Goal: Task Accomplishment & Management: Manage account settings

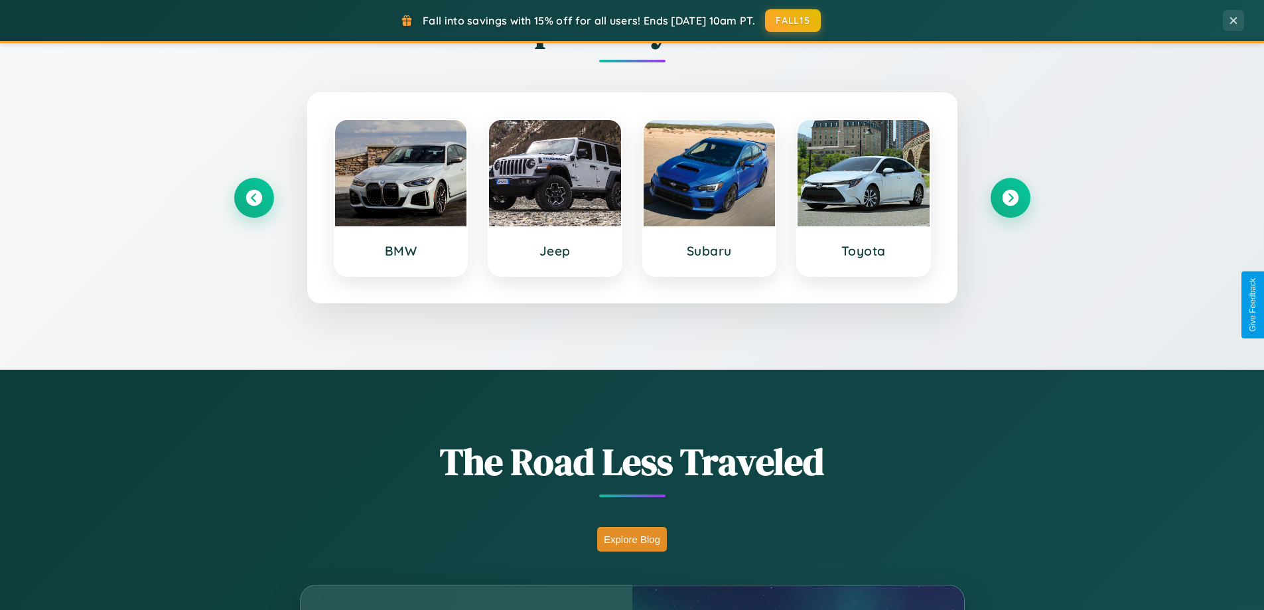
scroll to position [2553, 0]
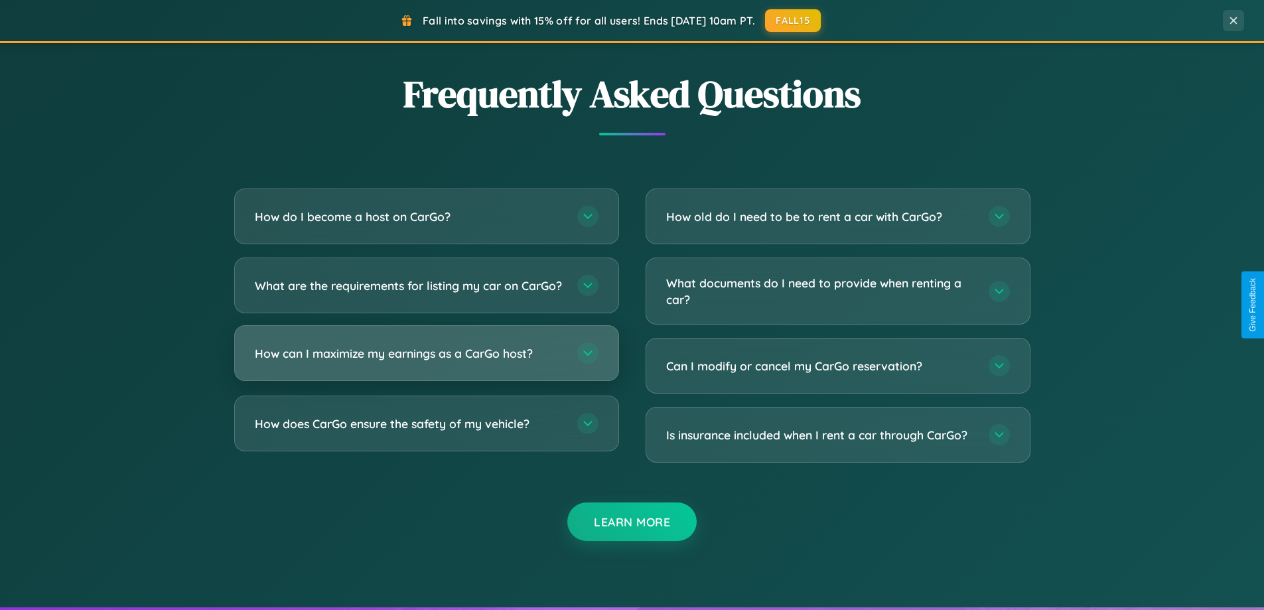
click at [426, 362] on h3 "How can I maximize my earnings as a CarGo host?" at bounding box center [409, 353] width 309 height 17
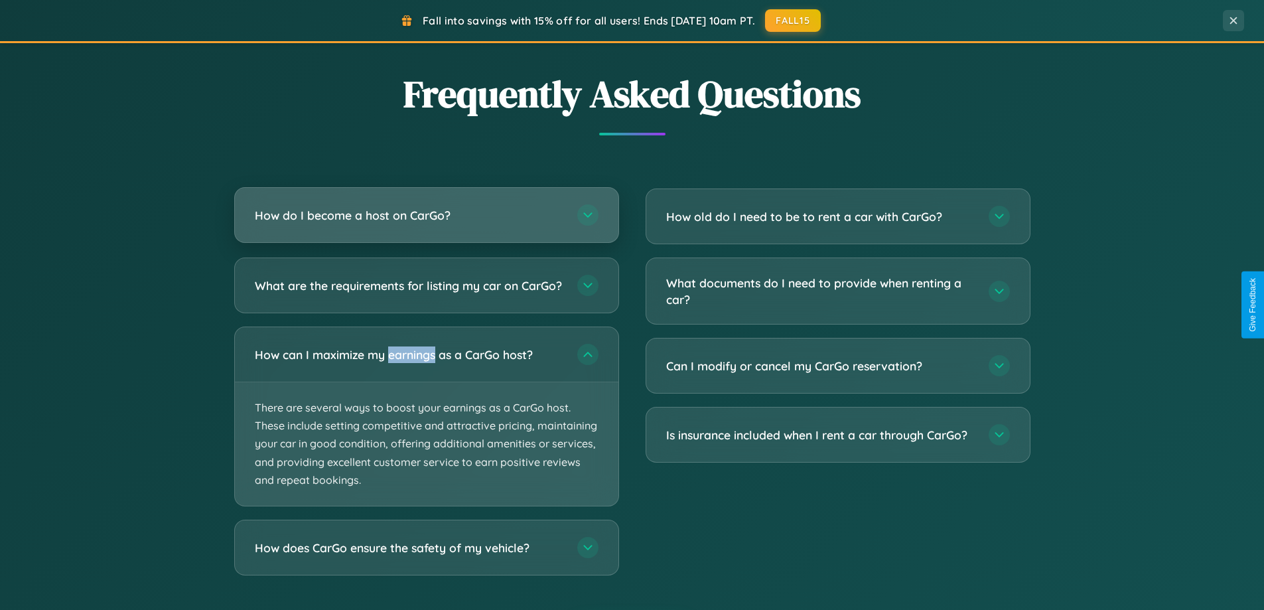
click at [426, 216] on h3 "How do I become a host on CarGo?" at bounding box center [409, 215] width 309 height 17
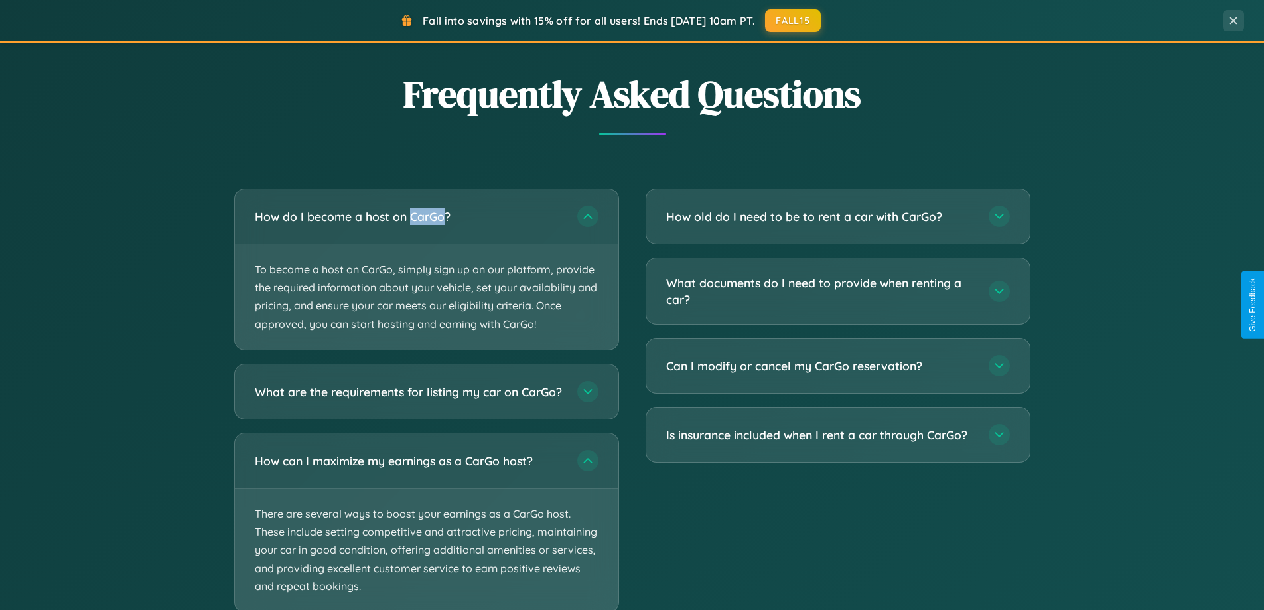
scroll to position [2636, 0]
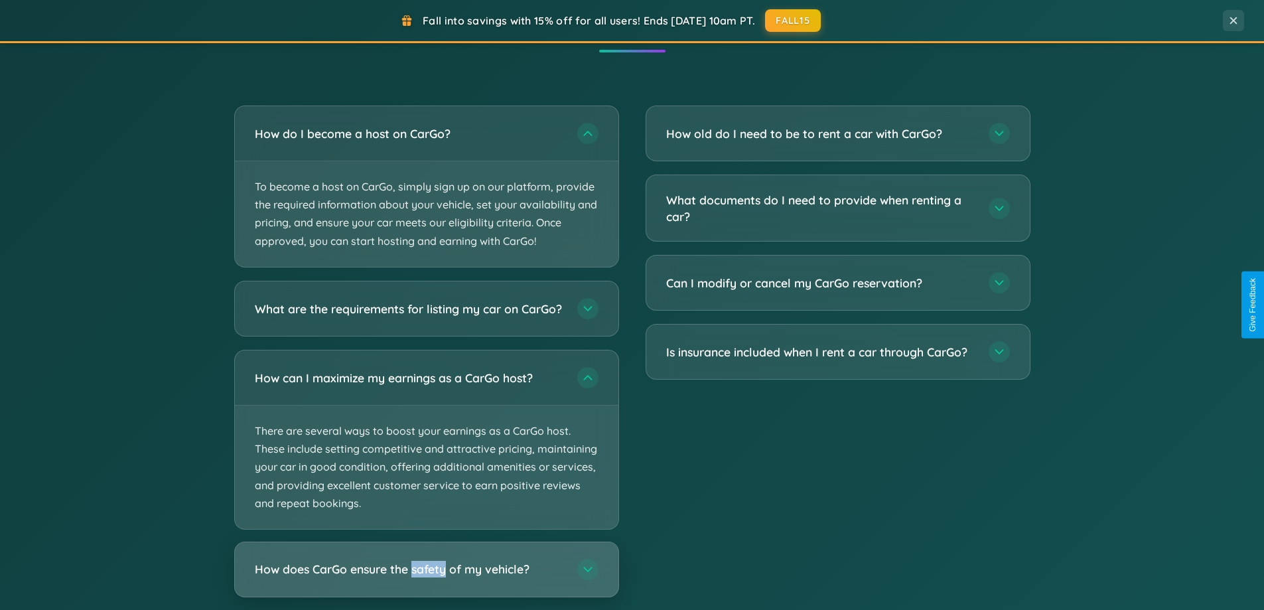
click at [426, 577] on h3 "How does CarGo ensure the safety of my vehicle?" at bounding box center [409, 569] width 309 height 17
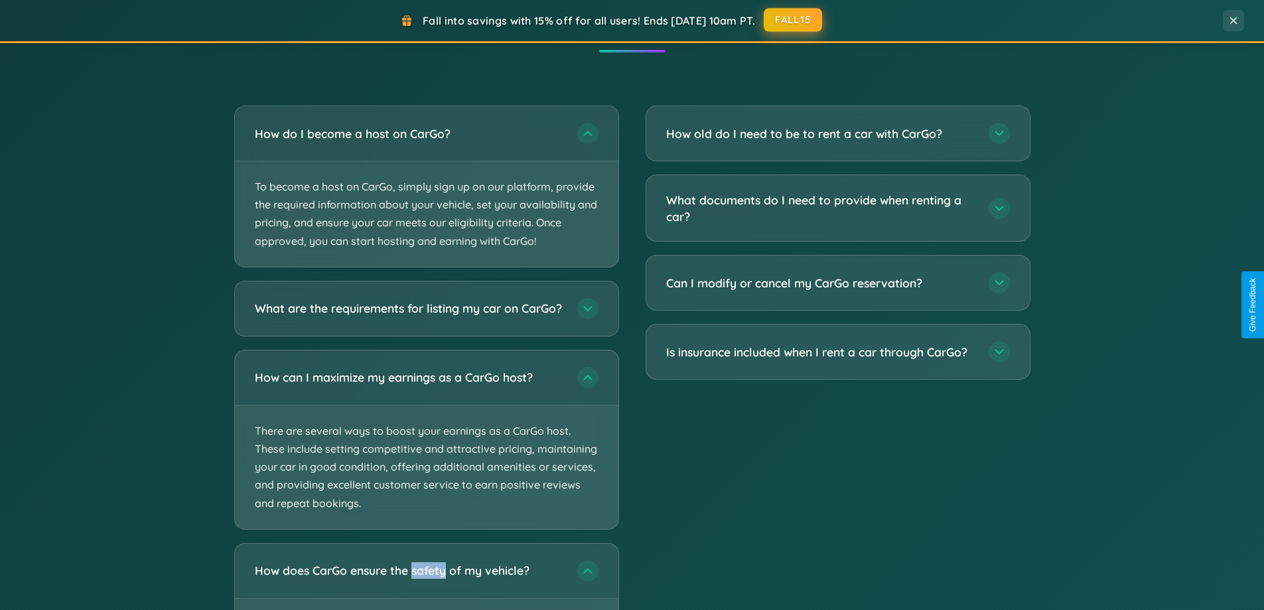
click at [794, 20] on button "FALL15" at bounding box center [793, 20] width 58 height 24
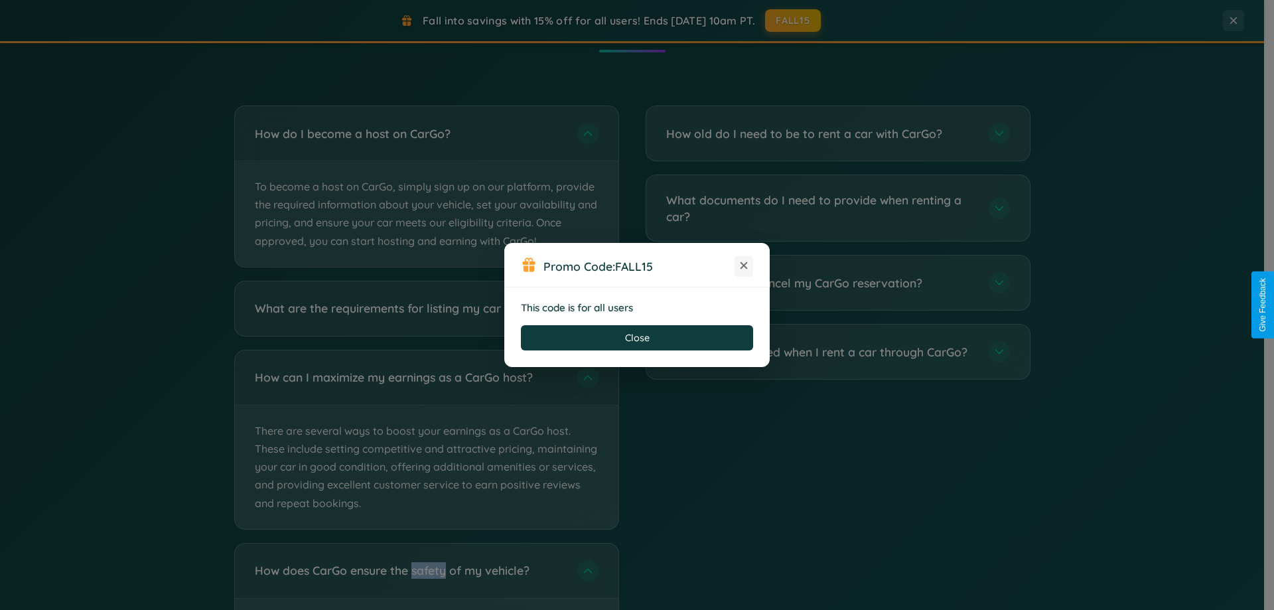
click at [744, 266] on icon at bounding box center [743, 265] width 13 height 13
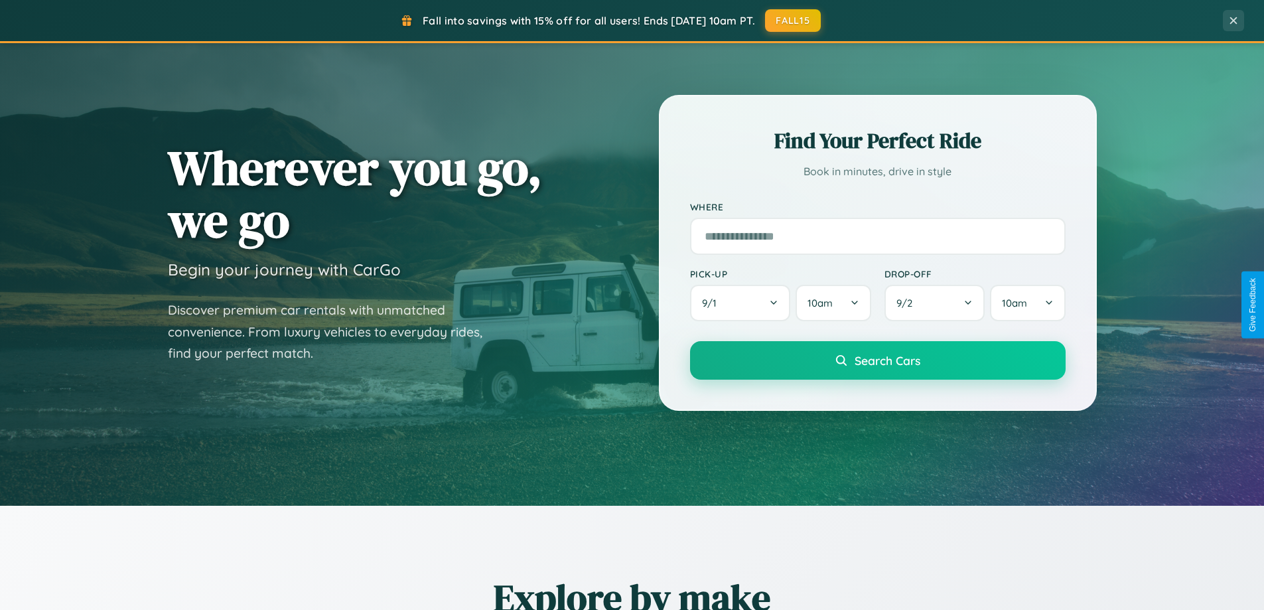
scroll to position [0, 0]
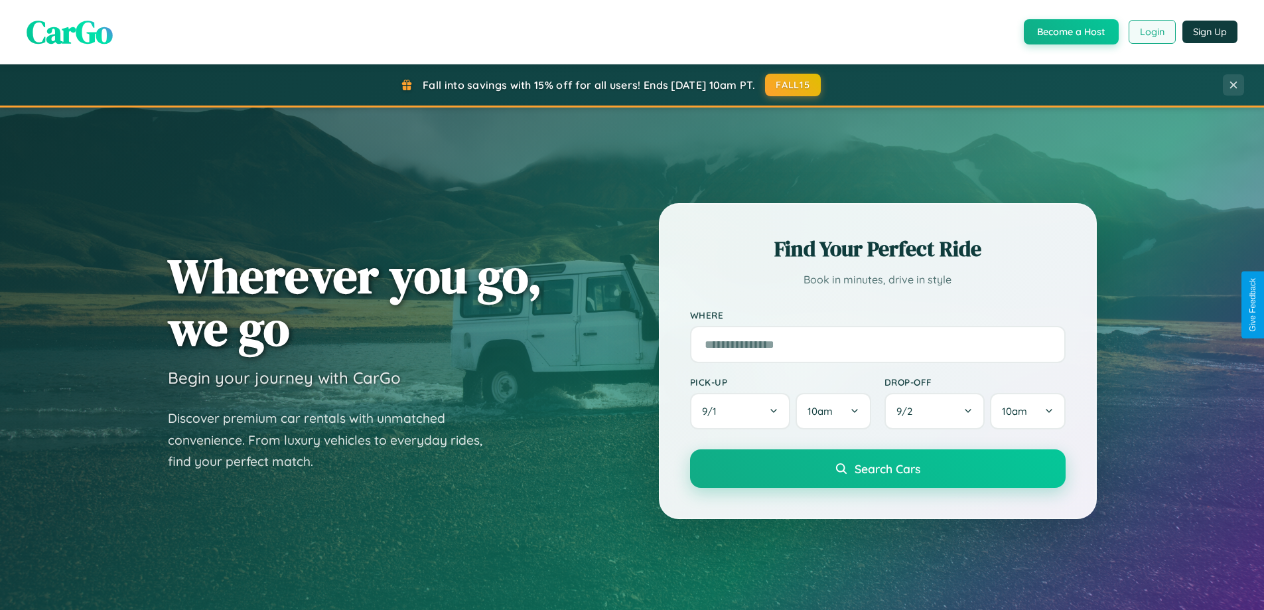
click at [1151, 32] on button "Login" at bounding box center [1152, 32] width 47 height 24
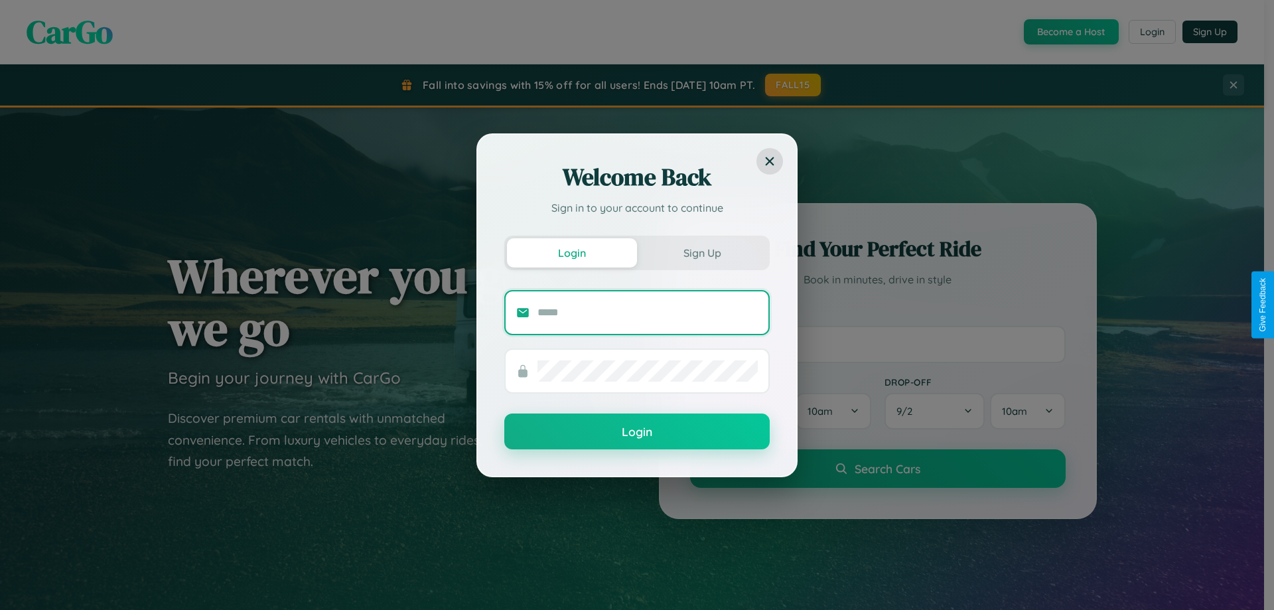
click at [648, 312] on input "text" at bounding box center [647, 312] width 220 height 21
type input "**********"
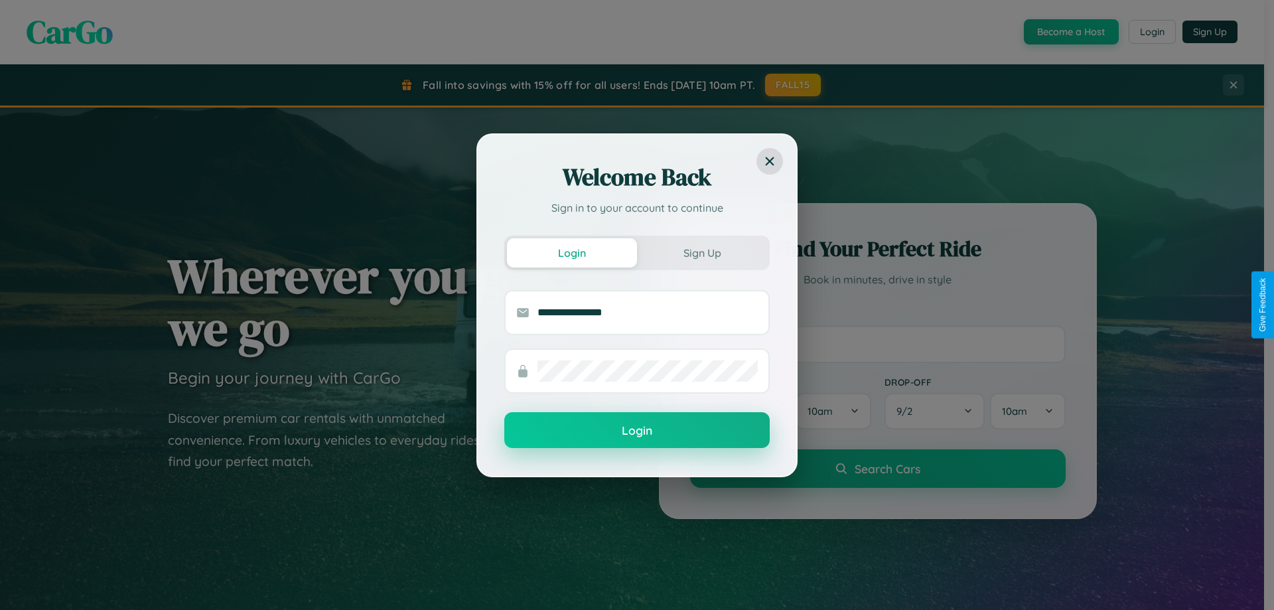
click at [637, 431] on button "Login" at bounding box center [636, 430] width 265 height 36
